Goal: Find specific page/section: Find specific page/section

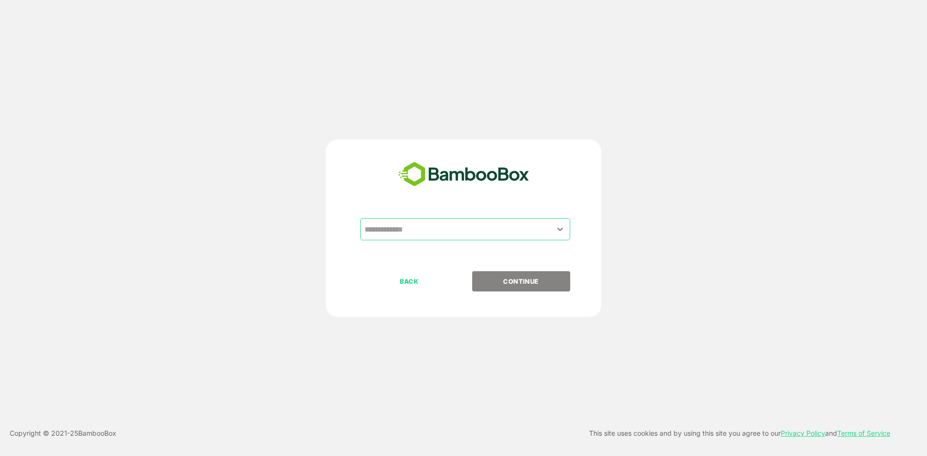
click at [515, 230] on input "text" at bounding box center [465, 229] width 206 height 18
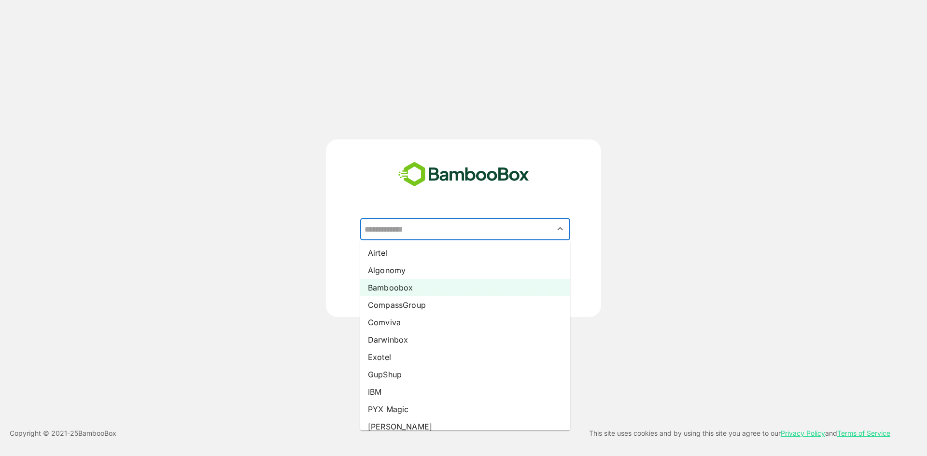
click at [440, 286] on li "Bamboobox" at bounding box center [465, 287] width 210 height 17
type input "*********"
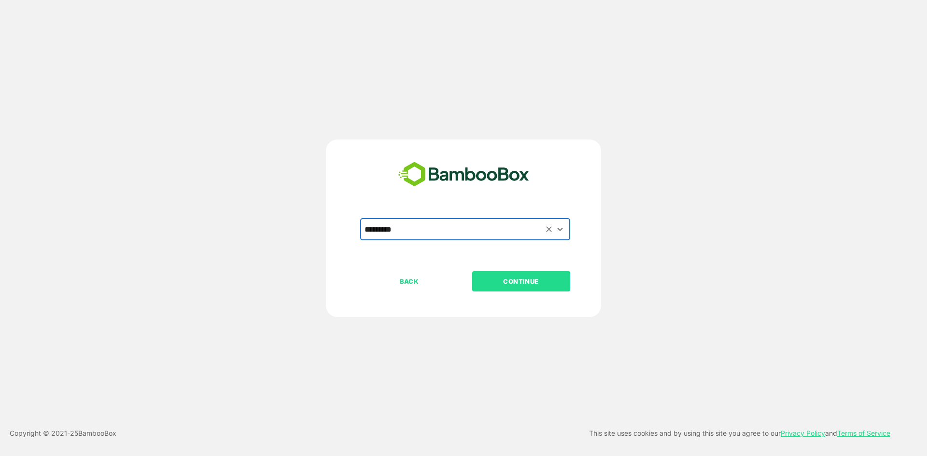
click at [479, 285] on p "CONTINUE" at bounding box center [521, 281] width 97 height 11
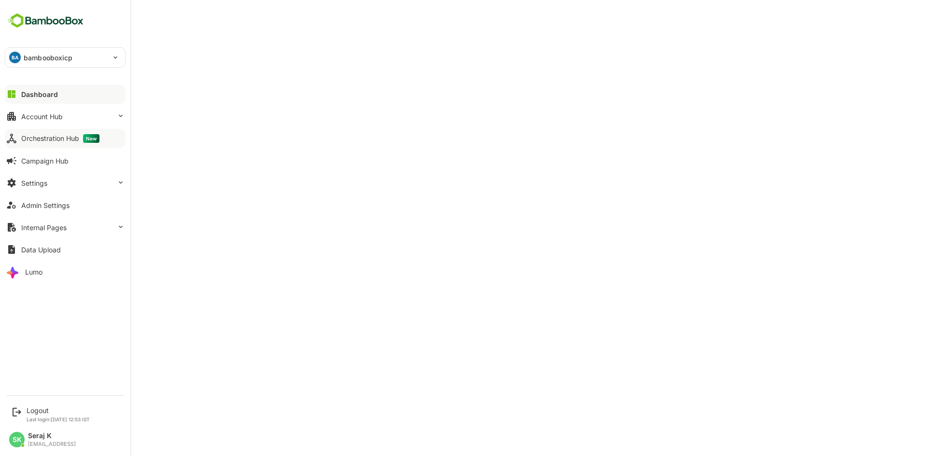
click at [15, 139] on icon at bounding box center [12, 139] width 12 height 12
click at [18, 138] on button "Orchestration Hub New" at bounding box center [65, 138] width 121 height 19
